Goal: Task Accomplishment & Management: Complete application form

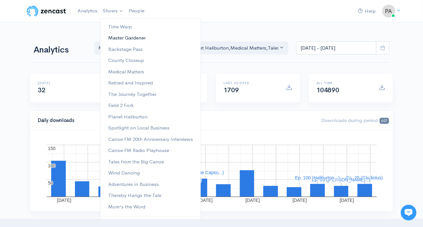
click at [112, 36] on link "Master Gardener" at bounding box center [150, 37] width 100 height 11
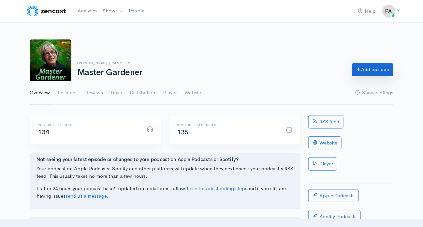
click at [378, 66] on link "Add episode" at bounding box center [372, 69] width 41 height 13
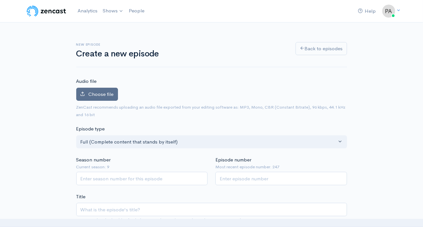
click at [99, 91] on span "Choose file" at bounding box center [101, 94] width 25 height 6
click at [0, 0] on input "Choose file" at bounding box center [0, 0] width 0 height 0
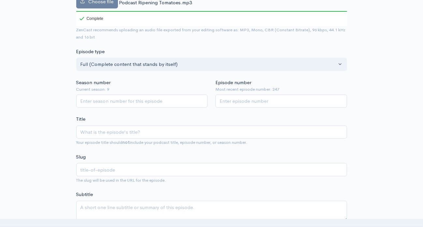
scroll to position [130, 0]
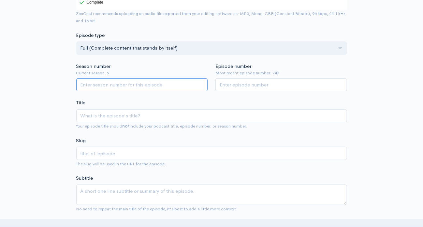
click at [82, 84] on input "Season number" at bounding box center [142, 84] width 132 height 13
type input "5"
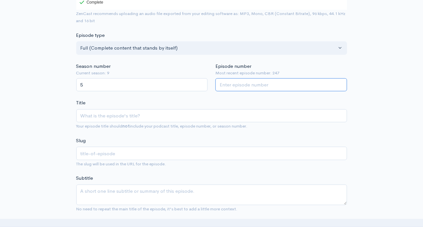
click at [224, 83] on input "Episode number" at bounding box center [281, 84] width 132 height 13
type input "270"
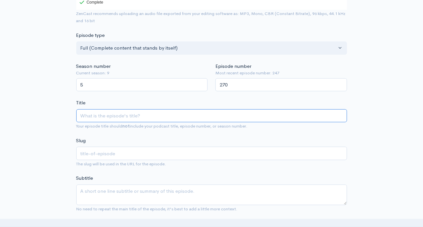
click at [101, 113] on input "Title" at bounding box center [211, 115] width 271 height 13
type input "R"
type input "r"
type input "Ri"
type input "ri"
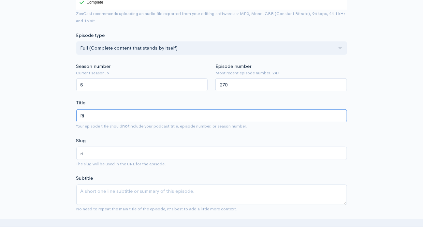
type input "Rip"
type input "rip"
type input "Ripe"
type input "ripe"
type input "Ripen"
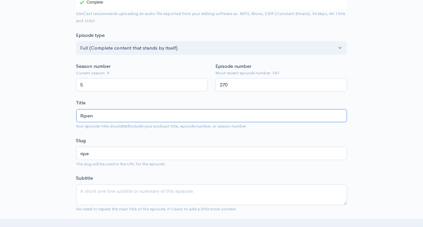
type input "ripen"
type input "Ripeni"
type input "ripeni"
type input "Ripenin"
type input "ripenin"
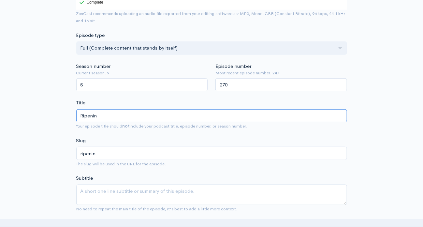
type input "Ripening"
type input "ripening"
type input "Ripening T"
type input "ripening-t"
type input "Ripening To"
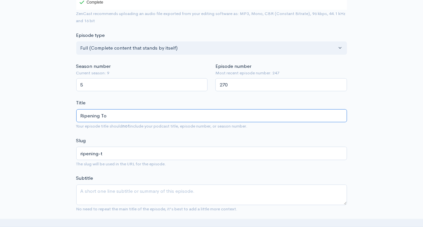
type input "ripening-to"
type input "Ripening [PERSON_NAME]"
type input "ripening-[PERSON_NAME]"
type input "Ripening Toma"
type input "ripening-toma"
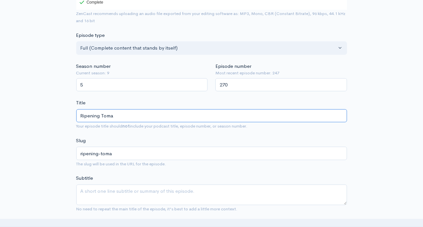
type input "Ripening Tomat"
type input "ripening-tomat"
type input "Ripening Tomatoe"
type input "ripening-tomatoe"
type input "Ripening Tomatoes"
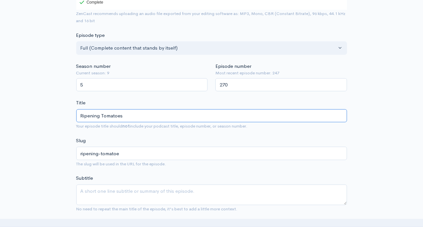
type input "ripening-tomatoes"
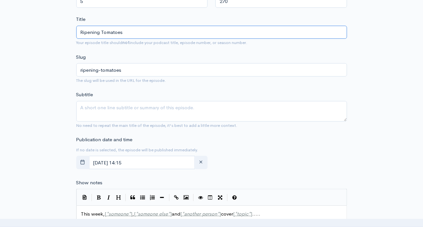
scroll to position [228, 0]
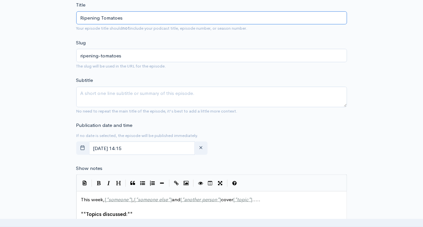
type input "Ripening Tomatoes"
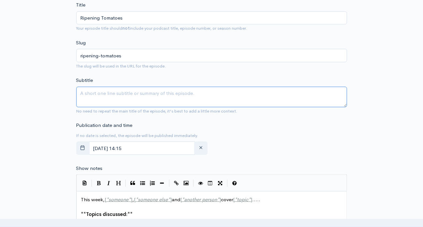
click at [87, 94] on textarea "Subtitle" at bounding box center [211, 97] width 271 height 21
type textarea "T"
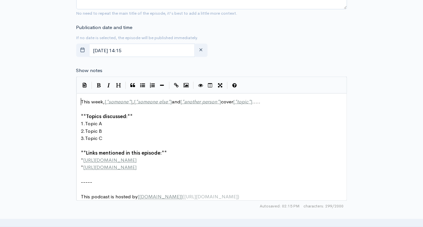
scroll to position [2, 0]
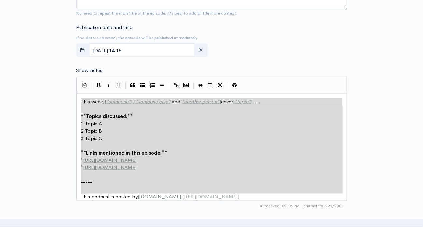
type textarea "This week, [*someone*], [*someone else*] and [*another person*] cover [*topic*]…"
drag, startPoint x: 80, startPoint y: 97, endPoint x: 304, endPoint y: 226, distance: 259.0
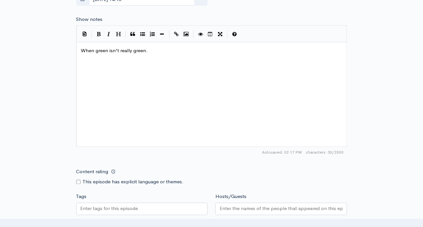
scroll to position [489, 0]
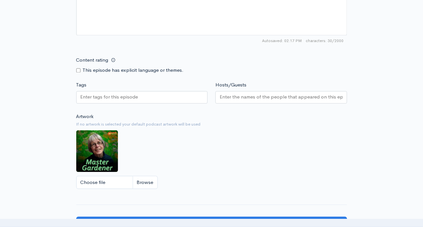
type textarea "When green isn't really green."
click at [226, 95] on input "Hosts/Guests" at bounding box center [281, 96] width 123 height 7
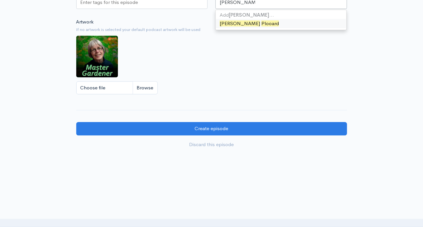
scroll to position [587, 0]
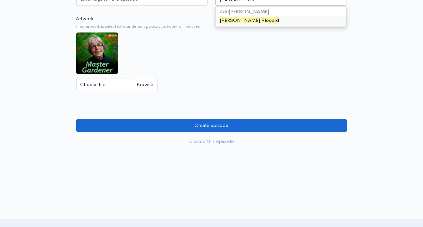
type input "[PERSON_NAME]"
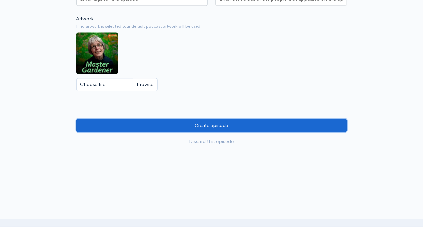
click at [215, 123] on input "Create episode" at bounding box center [211, 125] width 271 height 13
